Goal: Information Seeking & Learning: Learn about a topic

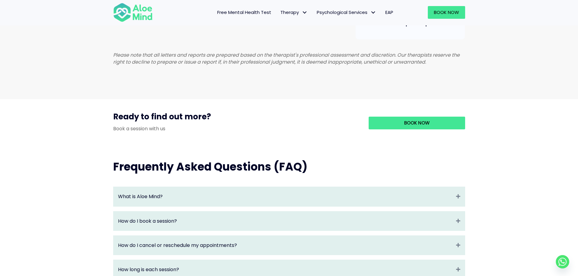
scroll to position [520, 0]
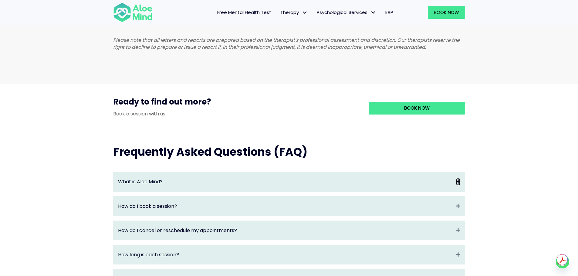
click at [459, 185] on icon "Expand" at bounding box center [458, 181] width 4 height 7
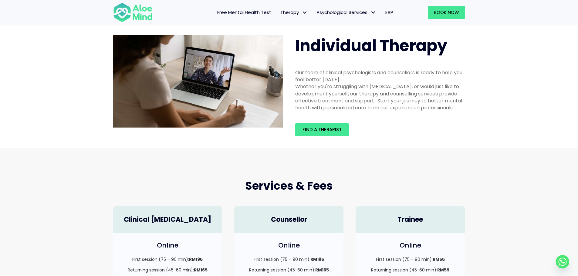
scroll to position [0, 0]
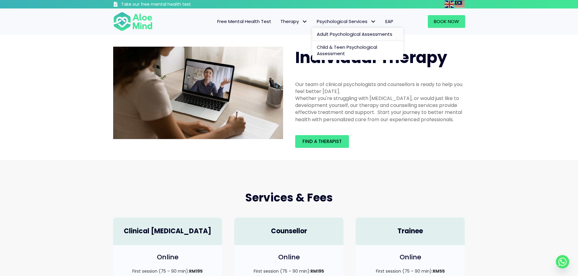
click at [364, 35] on span "Adult Psychological Assessments" at bounding box center [355, 34] width 76 height 6
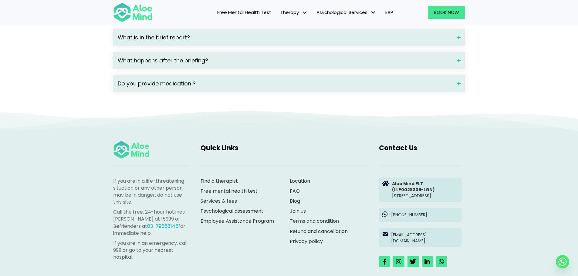
scroll to position [959, 0]
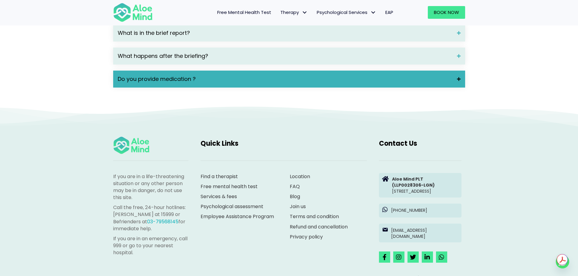
click at [456, 81] on span at bounding box center [456, 79] width 8 height 4
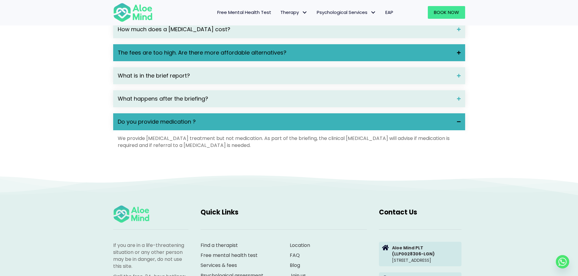
scroll to position [918, 0]
